Goal: Use online tool/utility: Utilize a website feature to perform a specific function

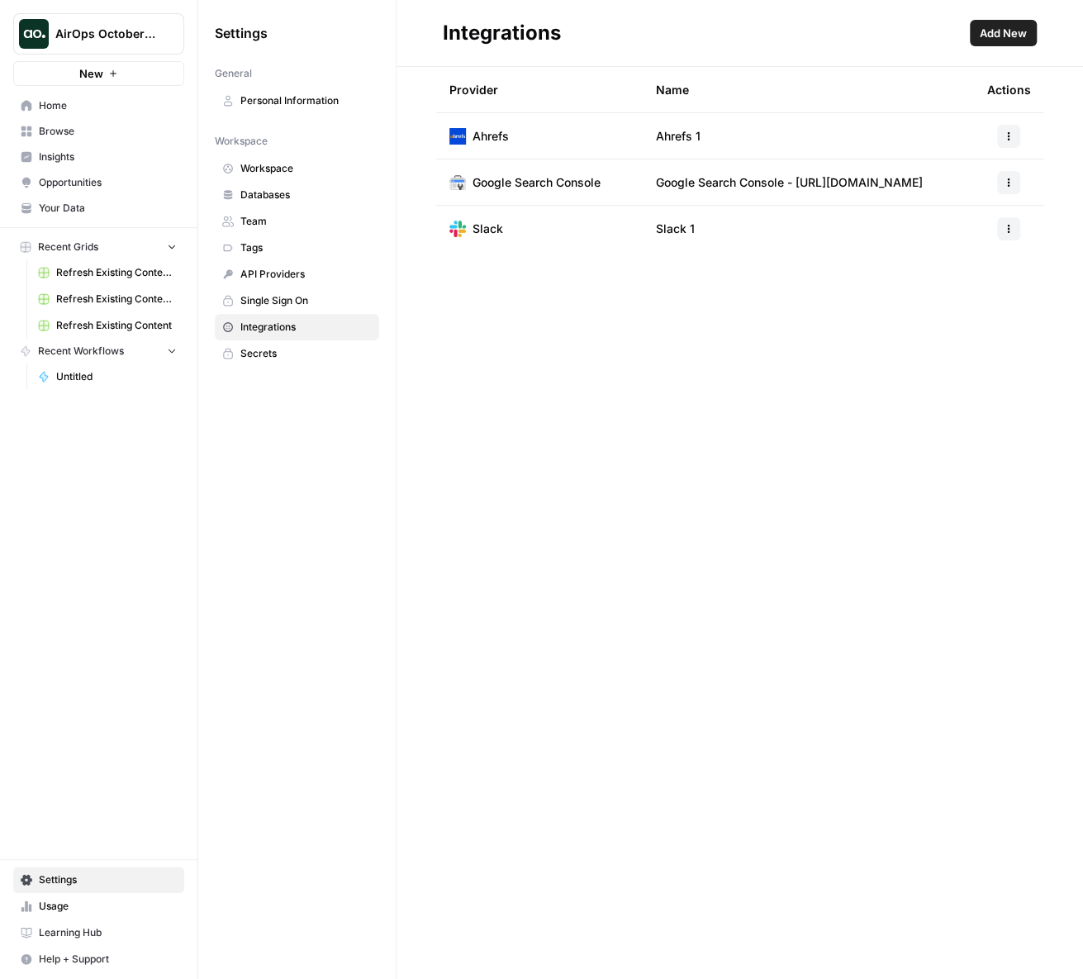
click at [54, 109] on span "Home" at bounding box center [108, 105] width 138 height 15
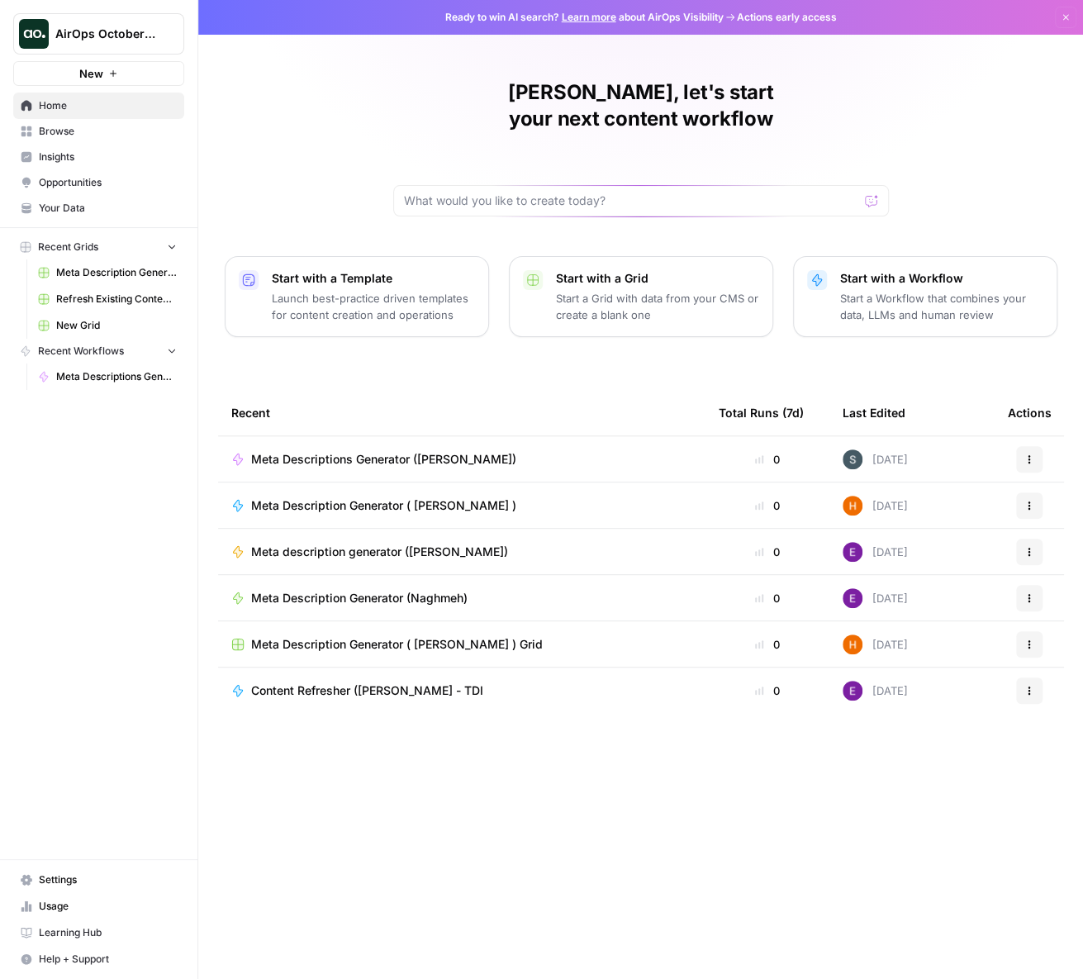
click at [426, 451] on span "Meta Descriptions Generator ([PERSON_NAME])" at bounding box center [383, 459] width 265 height 17
click at [125, 31] on span "AirOps October Cohort" at bounding box center [105, 34] width 100 height 17
click at [152, 495] on div "AirOps October Cohort New Home Browse Insights Opportunities Your Data Recent G…" at bounding box center [98, 489] width 197 height 979
click at [114, 134] on span "Browse" at bounding box center [108, 131] width 138 height 15
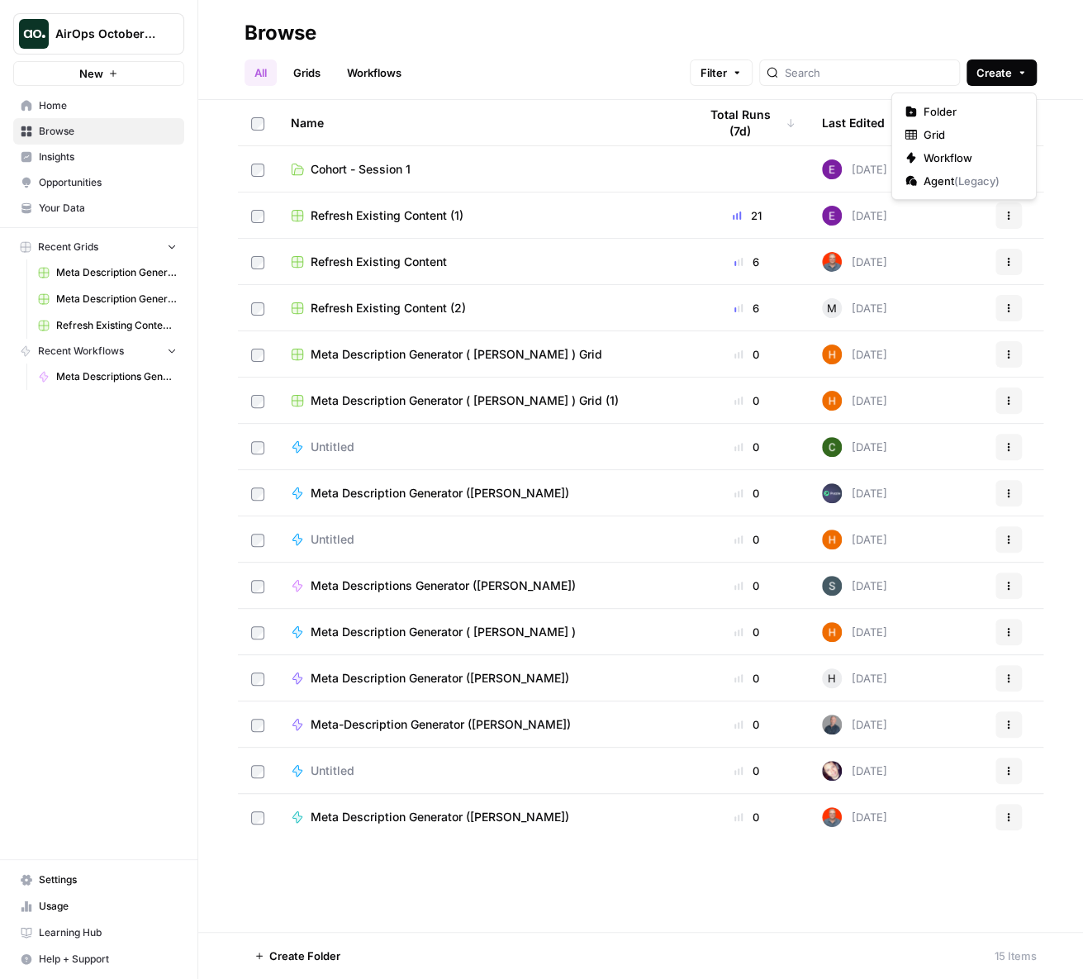
click at [972, 79] on button "Create" at bounding box center [1002, 72] width 70 height 26
